Goal: Share content

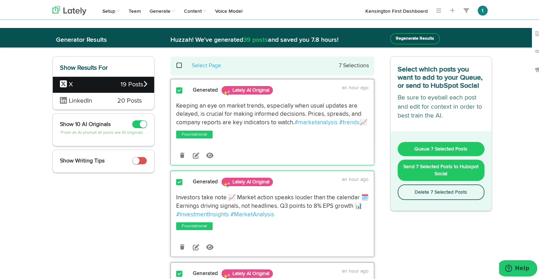
click at [98, 101] on span "LinkedIn" at bounding box center [83, 99] width 47 height 9
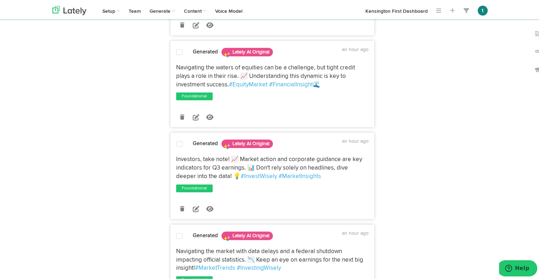
scroll to position [739, 0]
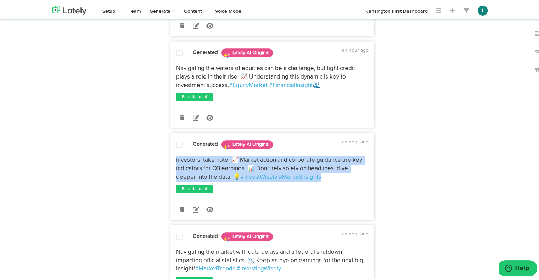
drag, startPoint x: 170, startPoint y: 158, endPoint x: 327, endPoint y: 178, distance: 158.1
click at [327, 178] on div "Investors, take note! 📈 Market action and corporate guidance are key indicators…" at bounding box center [272, 167] width 203 height 25
copy p "Investors, take note! 📈 Market action and corporate guidance are key indicators…"
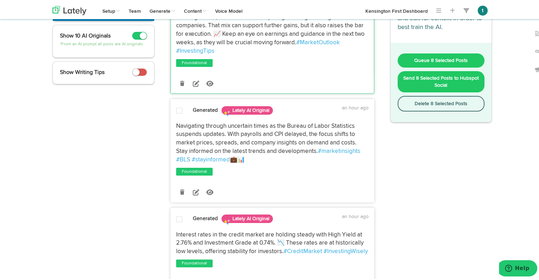
scroll to position [0, 0]
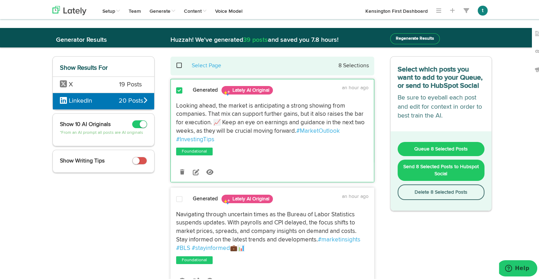
click at [102, 81] on span "X" at bounding box center [84, 83] width 49 height 9
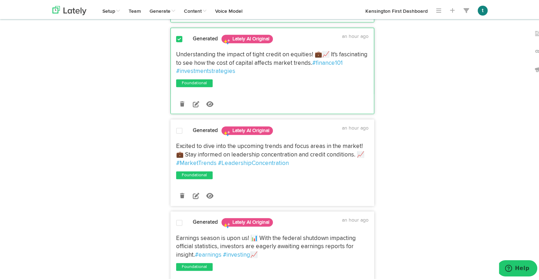
scroll to position [326, 0]
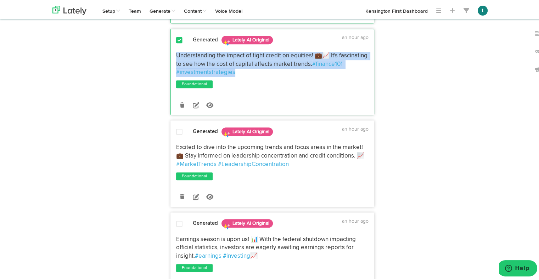
drag, startPoint x: 285, startPoint y: 82, endPoint x: 167, endPoint y: 64, distance: 118.9
click at [171, 64] on div "Understanding the impact of tight credit on equities! 💼📈 It's fascinating to se…" at bounding box center [272, 62] width 203 height 25
copy p "Understanding the impact of tight credit on equities! 💼📈 It's fascinating to se…"
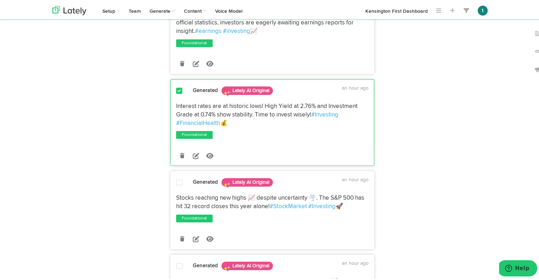
scroll to position [550, 0]
drag, startPoint x: 238, startPoint y: 131, endPoint x: 171, endPoint y: 117, distance: 68.1
click at [171, 117] on div "Interest rates are at historic lows! High Yield at 2.76% and Investment Grade a…" at bounding box center [272, 113] width 203 height 25
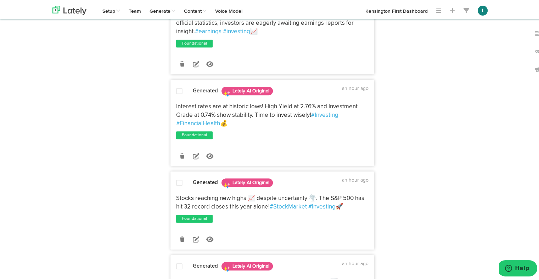
copy p "Interest rates are at historic lows! High Yield at 2.76% and Investment Grade a…"
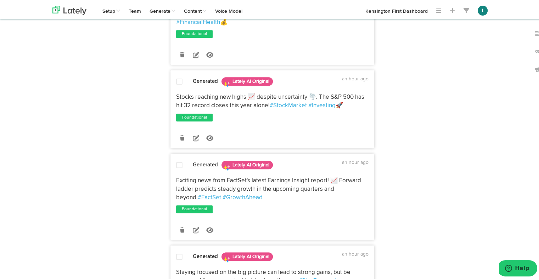
scroll to position [651, 0]
drag, startPoint x: 350, startPoint y: 113, endPoint x: 222, endPoint y: 112, distance: 128.2
click at [222, 109] on p "Stocks reaching new highs 📈 despite uncertainty 🌪️. The S&P 500 has hit 32 reco…" at bounding box center [272, 100] width 192 height 17
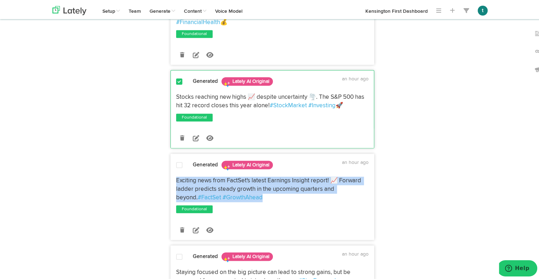
drag, startPoint x: 244, startPoint y: 205, endPoint x: 174, endPoint y: 191, distance: 71.8
click at [176, 191] on p "Exciting news from FactSet's latest Earnings Insight report! 📈 Forward ladder p…" at bounding box center [272, 187] width 192 height 25
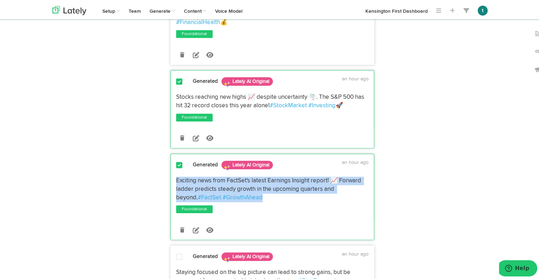
copy p "Exciting news from FactSet's latest Earnings Insight report! 📈 Forward ladder p…"
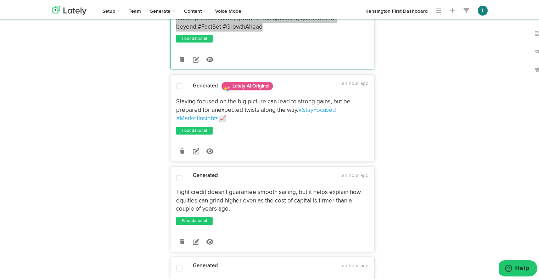
scroll to position [821, 0]
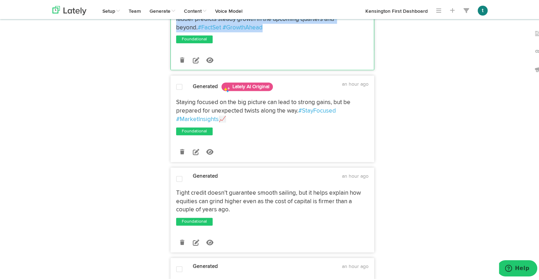
drag, startPoint x: 235, startPoint y: 126, endPoint x: 168, endPoint y: 112, distance: 68.2
click at [171, 112] on div "Staying focused on the big picture can lead to strong gains, but be prepared fo…" at bounding box center [272, 109] width 203 height 25
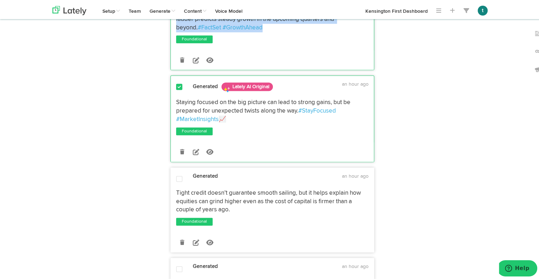
copy p "Staying focused on the big picture can lead to strong gains, but be prepared fo…"
